Goal: Task Accomplishment & Management: Use online tool/utility

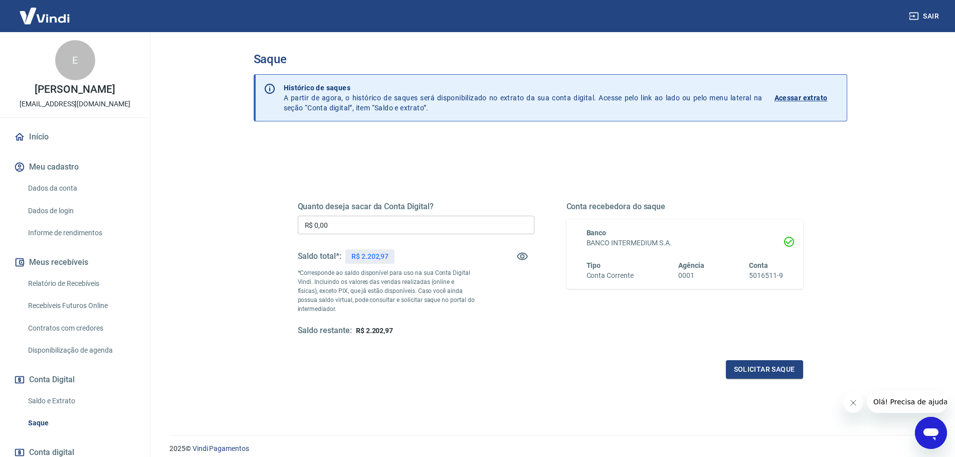
click at [361, 226] on input "R$ 0,00" at bounding box center [416, 225] width 237 height 19
type input "R$ 2.000,00"
click at [777, 367] on button "Solicitar saque" at bounding box center [764, 369] width 77 height 19
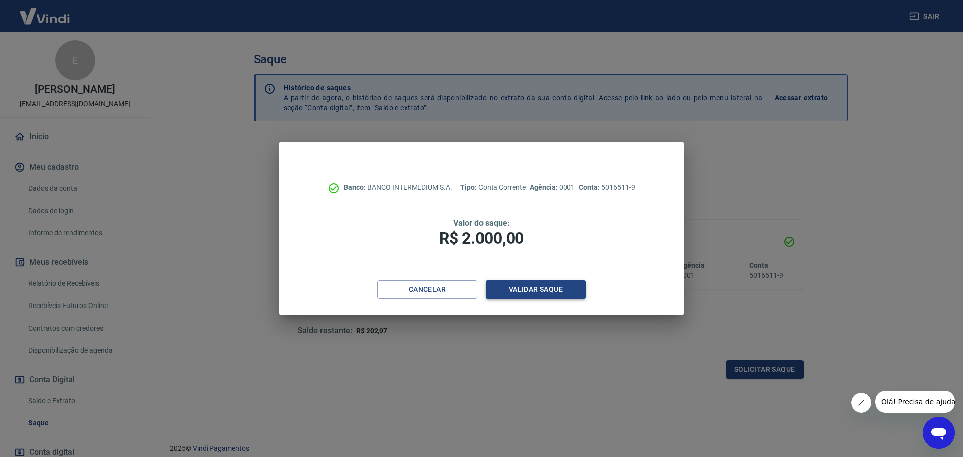
click at [539, 287] on button "Validar saque" at bounding box center [535, 289] width 100 height 19
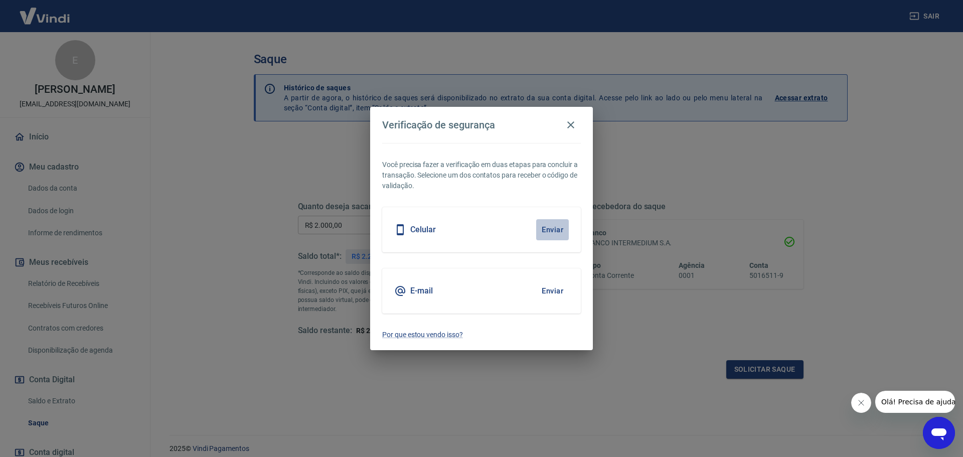
click at [551, 230] on button "Enviar" at bounding box center [552, 229] width 33 height 21
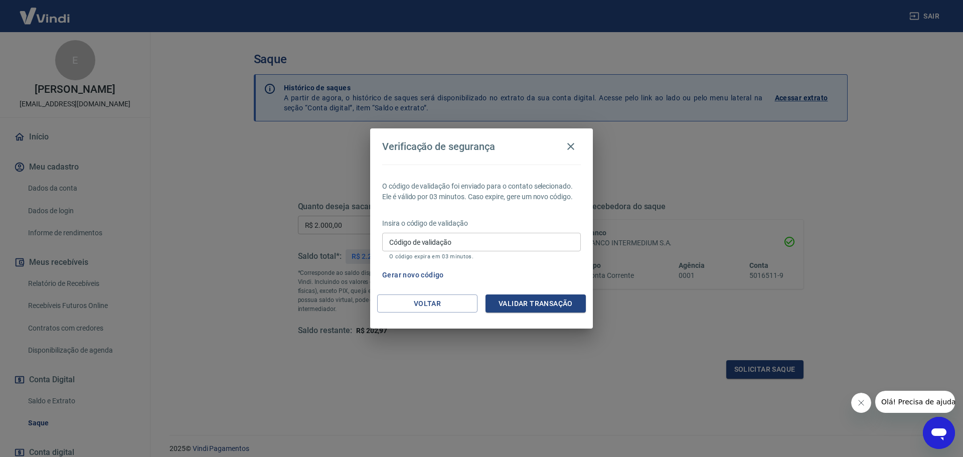
click at [452, 244] on input "Código de validação" at bounding box center [481, 242] width 199 height 19
type input "760322"
click at [525, 294] on button "Validar transação" at bounding box center [535, 303] width 100 height 19
